Goal: Check status: Check status

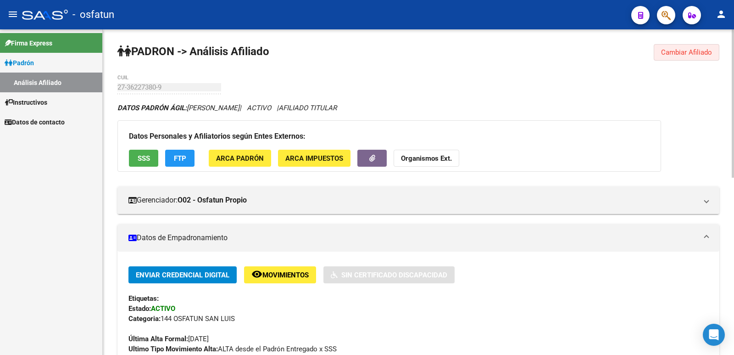
click at [683, 54] on span "Cambiar Afiliado" at bounding box center [686, 52] width 51 height 8
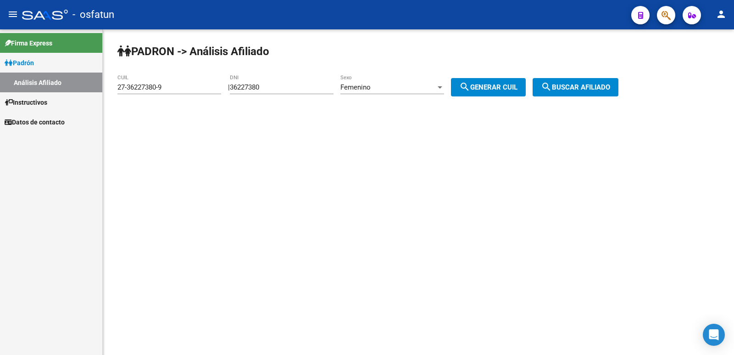
drag, startPoint x: 296, startPoint y: 84, endPoint x: 197, endPoint y: 88, distance: 99.6
click at [197, 88] on app-analisis-afiliado "[PERSON_NAME] -> Análisis Afiliado 27-36227380-9 CUIL | 36227380 DNI Femenino S…" at bounding box center [371, 87] width 508 height 8
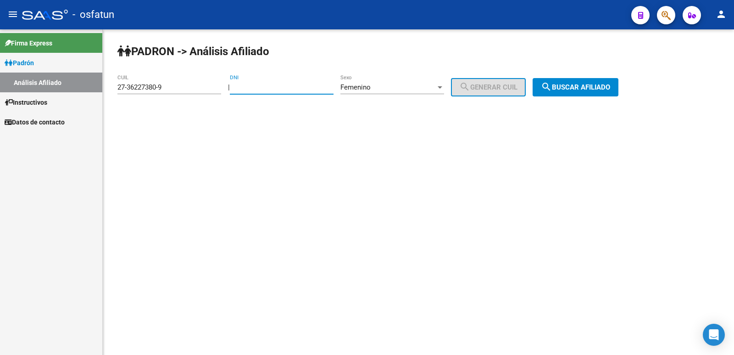
paste input "36681935"
type input "36681935"
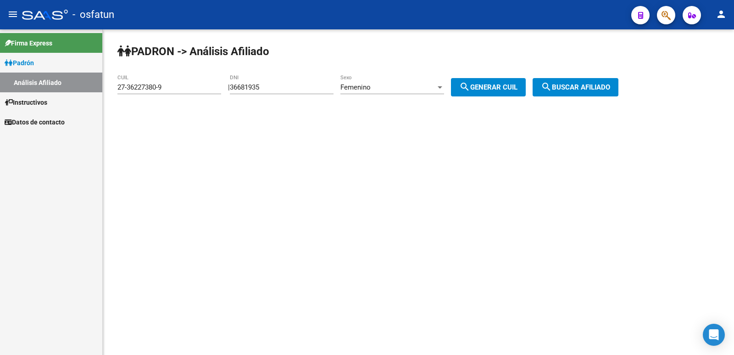
click at [374, 81] on div "Femenino Sexo" at bounding box center [392, 84] width 104 height 20
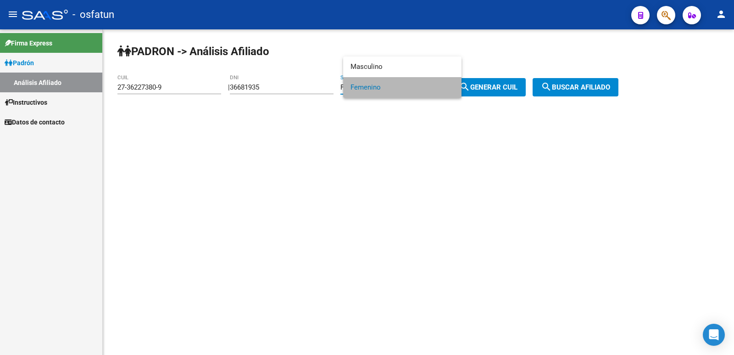
click at [374, 81] on span "Femenino" at bounding box center [402, 87] width 104 height 21
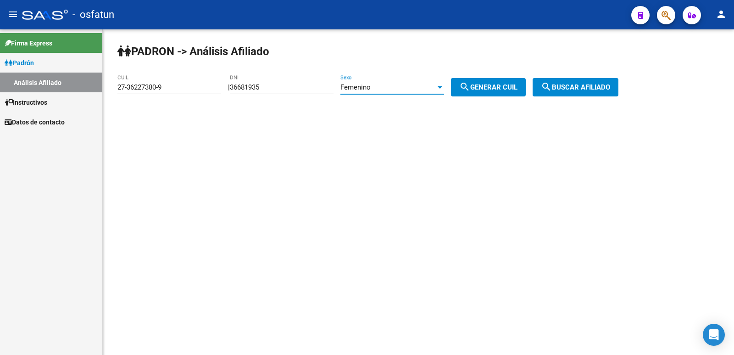
click at [492, 85] on span "search Generar CUIL" at bounding box center [488, 87] width 58 height 8
type input "27-36681935-0"
click at [581, 80] on button "search Buscar afiliado" at bounding box center [576, 87] width 86 height 18
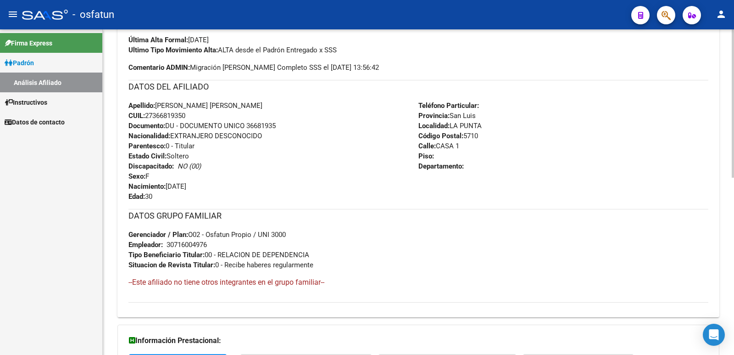
scroll to position [388, 0]
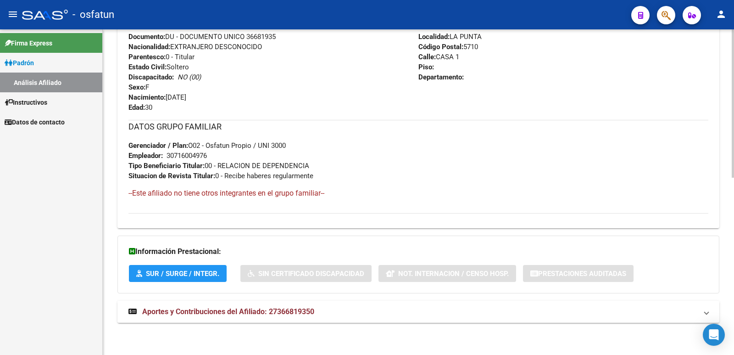
click at [228, 310] on span "Aportes y Contribuciones del Afiliado: 27366819350" at bounding box center [228, 311] width 172 height 9
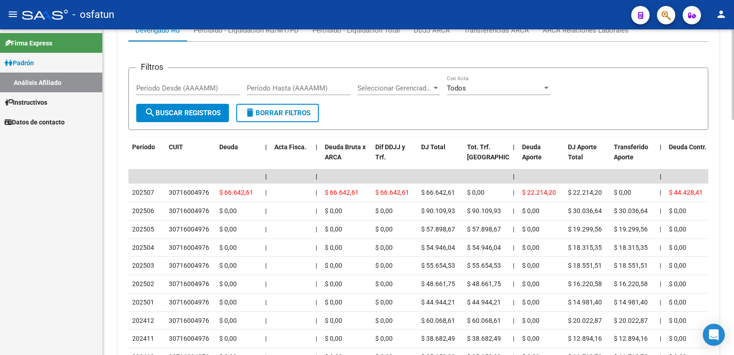
scroll to position [762, 0]
